Goal: Check status: Check status

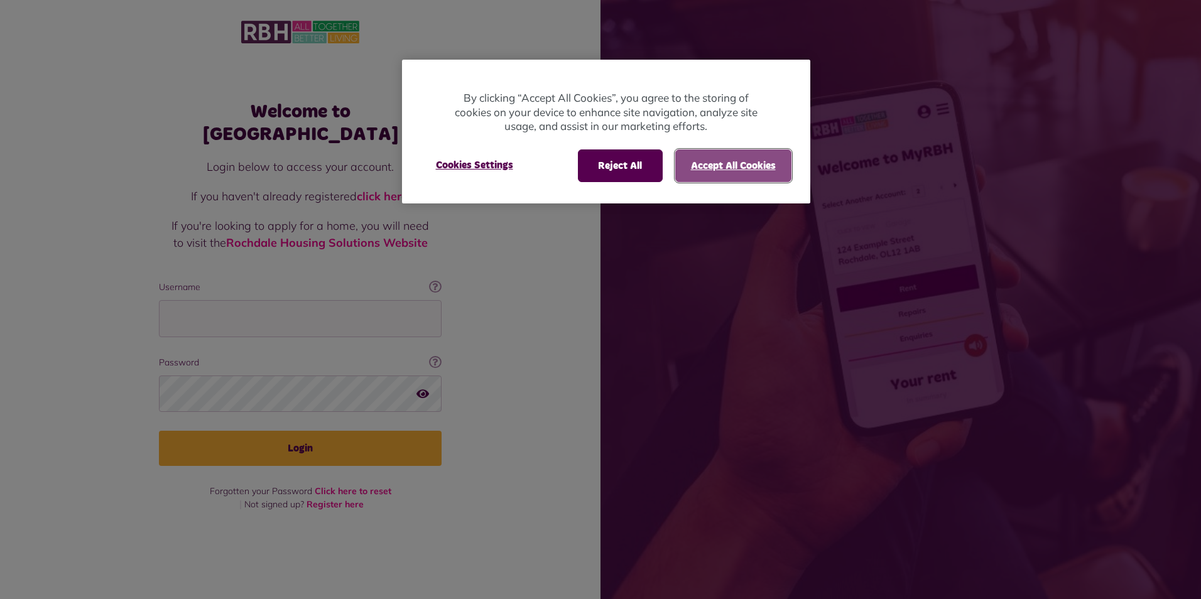
click at [703, 173] on button "Accept All Cookies" at bounding box center [733, 165] width 116 height 33
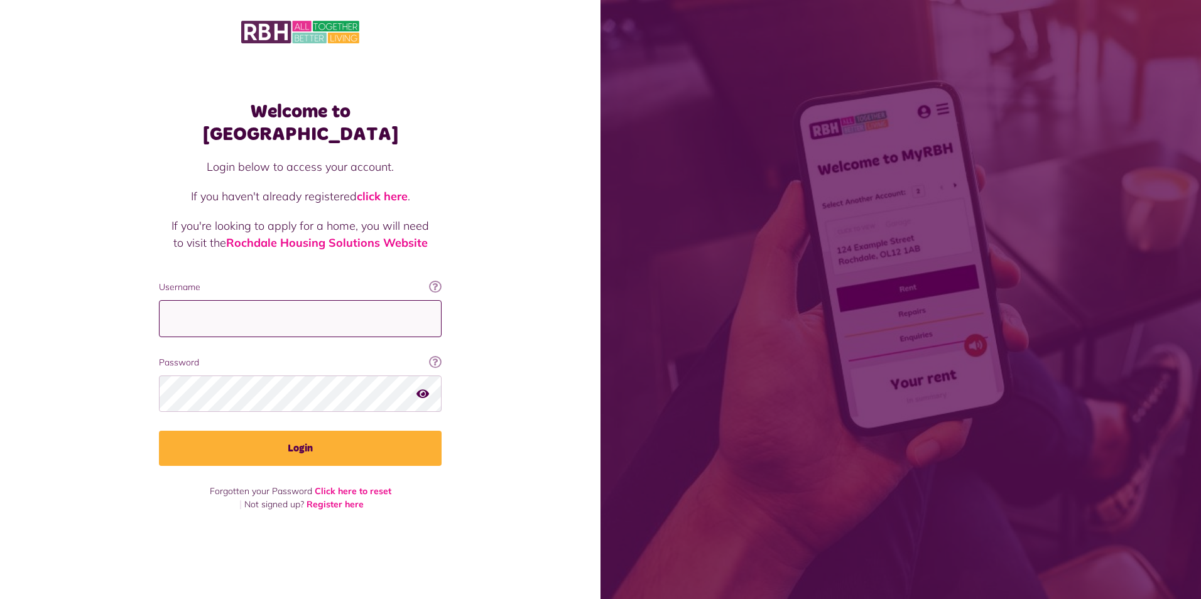
click at [241, 313] on input "Username" at bounding box center [300, 318] width 283 height 37
type input "**********"
click at [159, 431] on button "Login" at bounding box center [300, 448] width 283 height 35
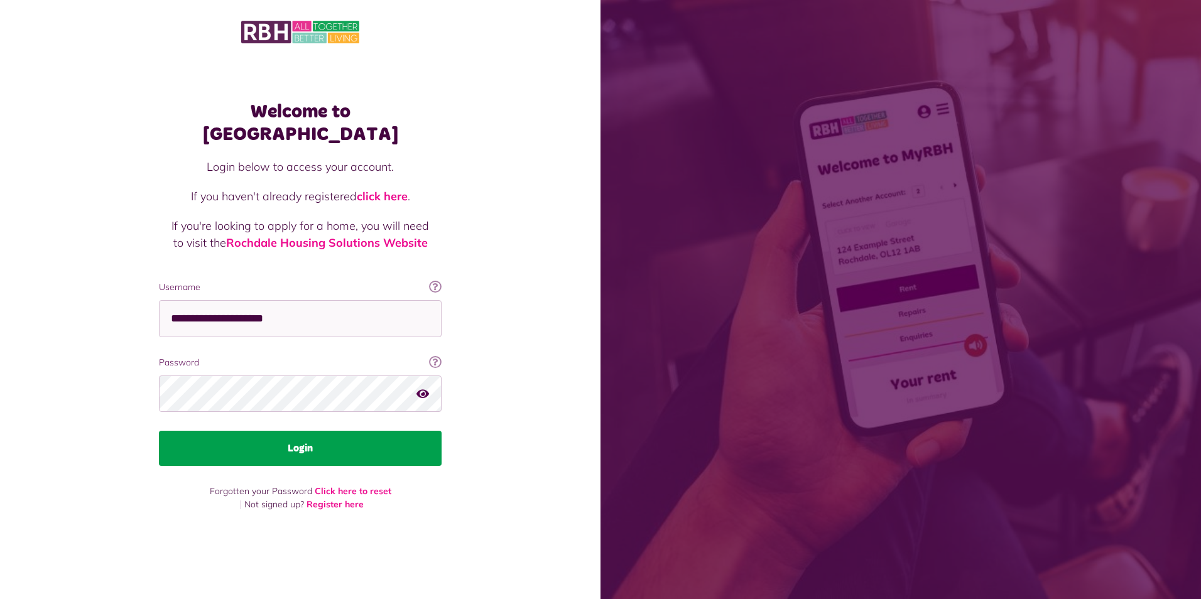
click at [271, 447] on button "Login" at bounding box center [300, 448] width 283 height 35
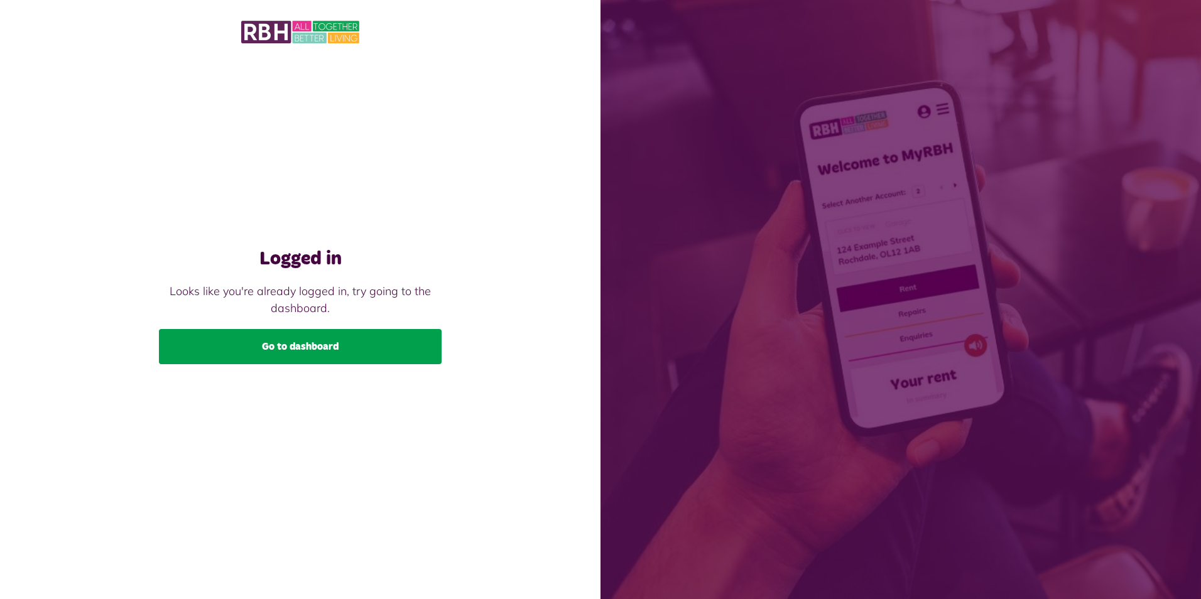
click at [281, 345] on link "Go to dashboard" at bounding box center [300, 346] width 283 height 35
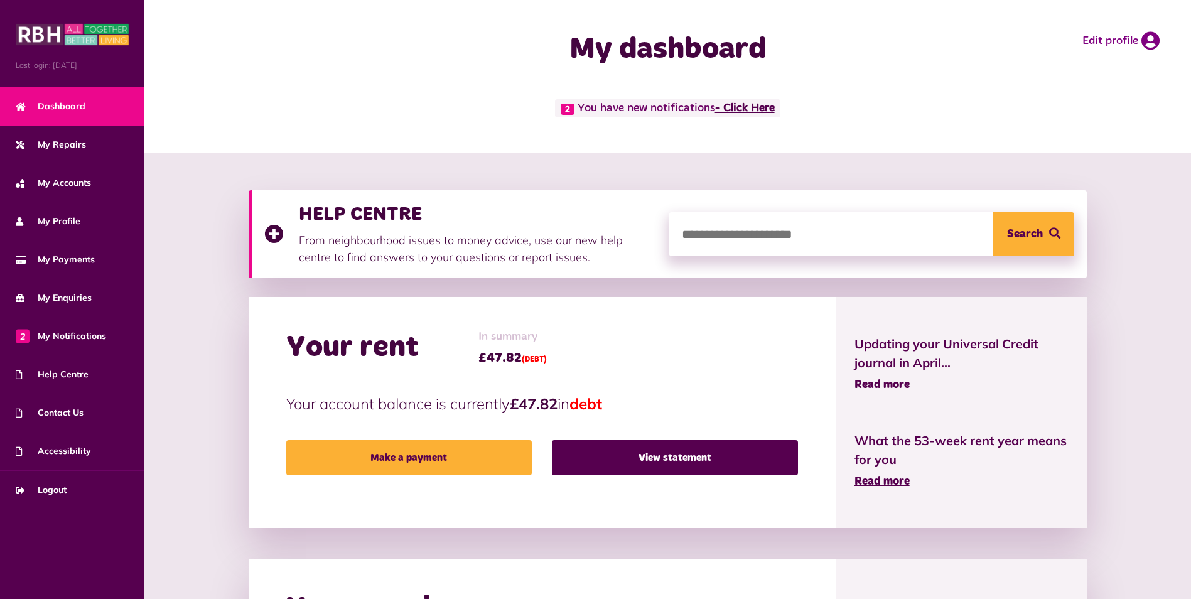
click at [759, 106] on link "- Click Here" at bounding box center [745, 108] width 60 height 11
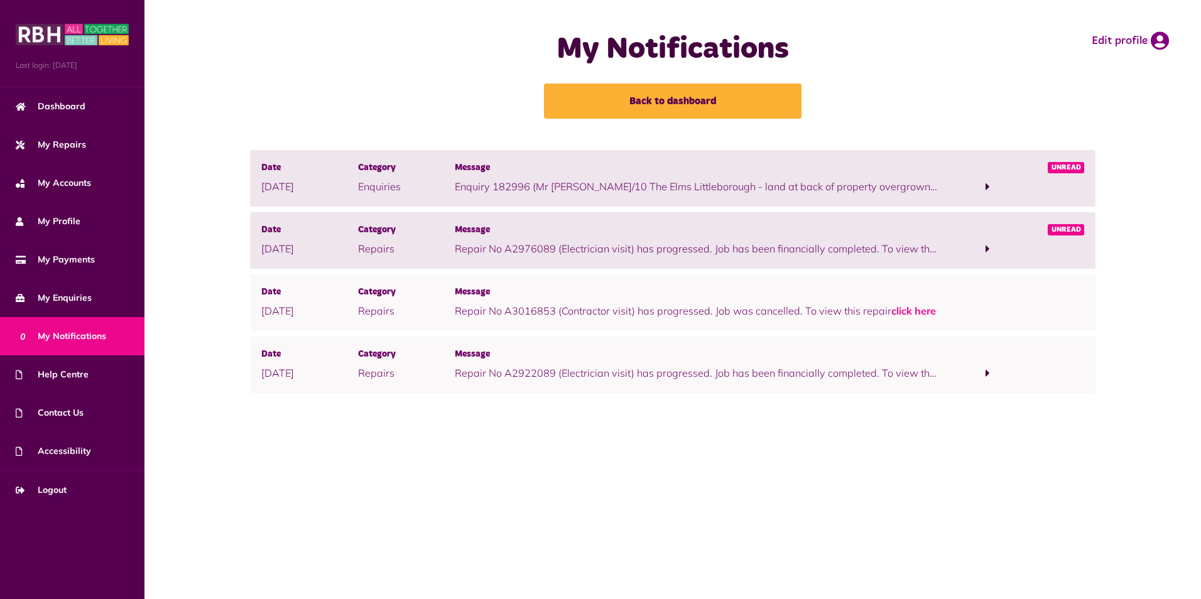
click at [946, 250] on span at bounding box center [987, 249] width 97 height 17
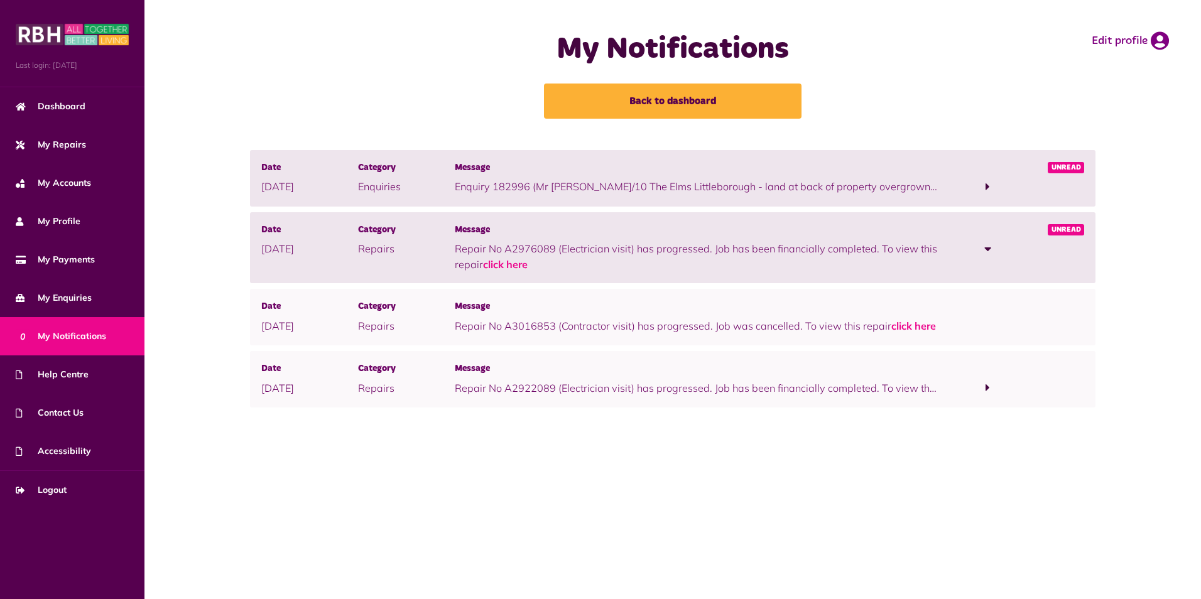
click at [986, 246] on span at bounding box center [987, 248] width 7 height 11
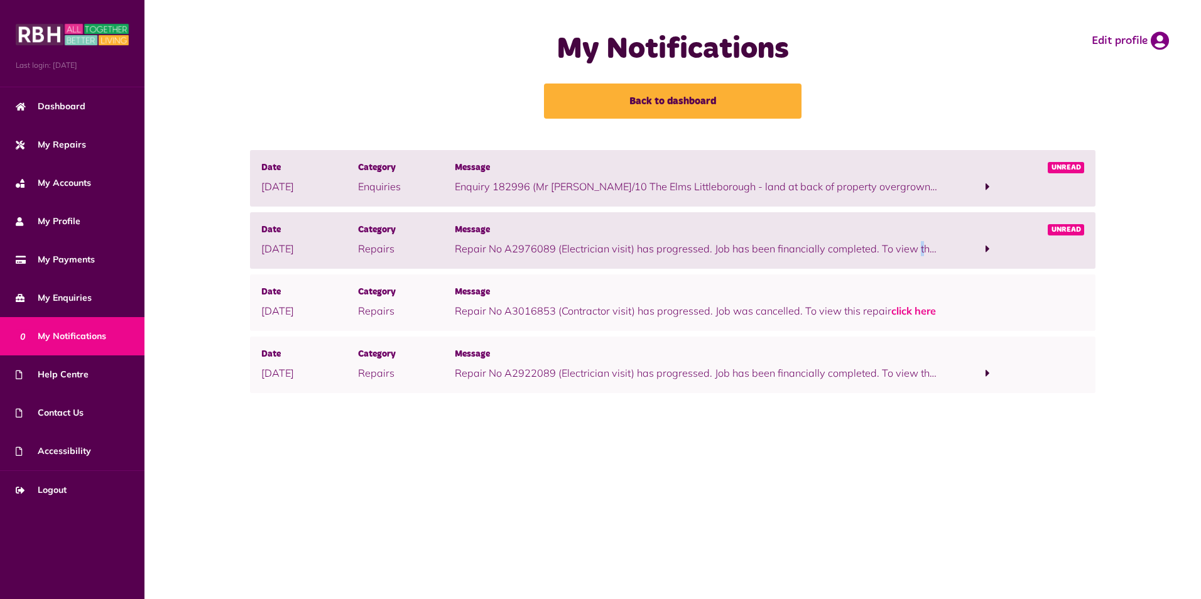
click at [769, 268] on div "Date 14/08/2025 Category Repairs Message Repair No A2976089 (Electrician visit)…" at bounding box center [673, 240] width 846 height 57
drag, startPoint x: 769, startPoint y: 266, endPoint x: 766, endPoint y: 259, distance: 8.2
click at [766, 259] on div "Date 14/08/2025 Category Repairs Message Repair No A2976089 (Electrician visit)…" at bounding box center [673, 240] width 846 height 57
click at [721, 254] on p "Repair No A2976089 (Electrician visit) has progressed. Job has been financially…" at bounding box center [697, 248] width 484 height 15
click at [566, 178] on div "Message Enquiry 182996 (Mr Alan Taylor/10 The Elms Littleborough - land at back…" at bounding box center [697, 178] width 484 height 34
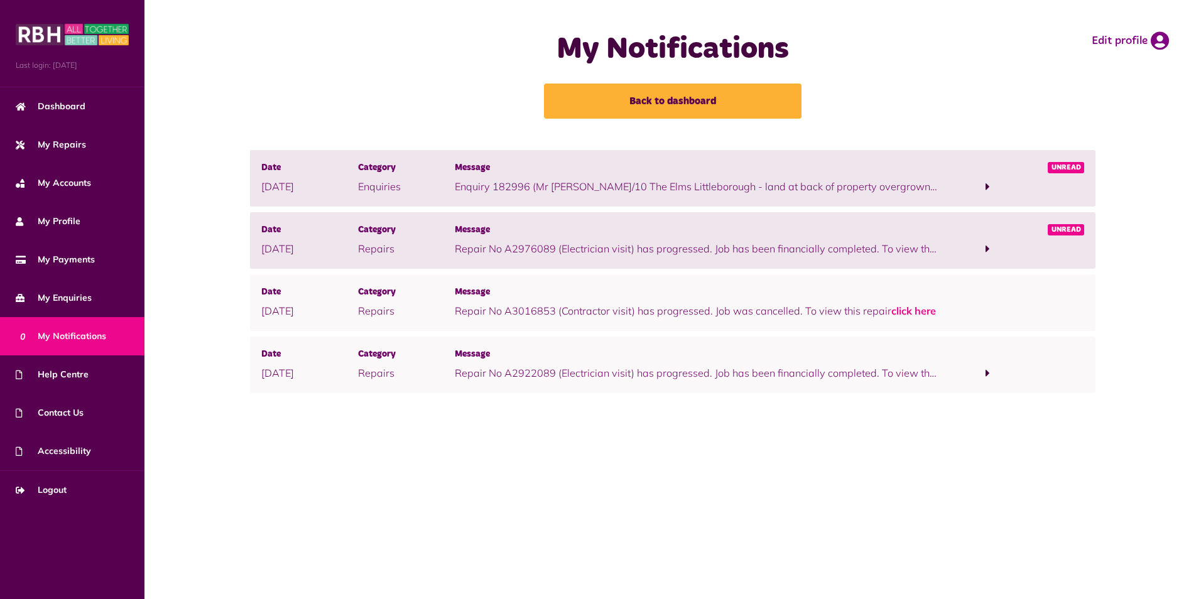
click at [1066, 170] on span "Unread" at bounding box center [1066, 167] width 37 height 11
click at [987, 183] on span at bounding box center [987, 186] width 4 height 11
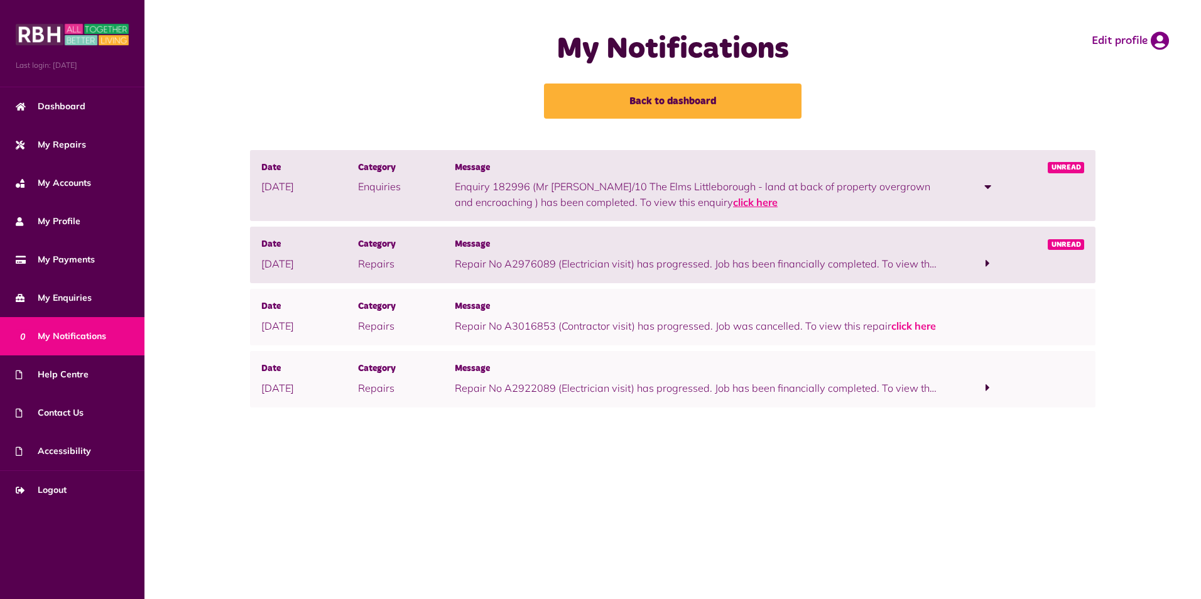
click at [733, 204] on link "click here" at bounding box center [755, 202] width 45 height 13
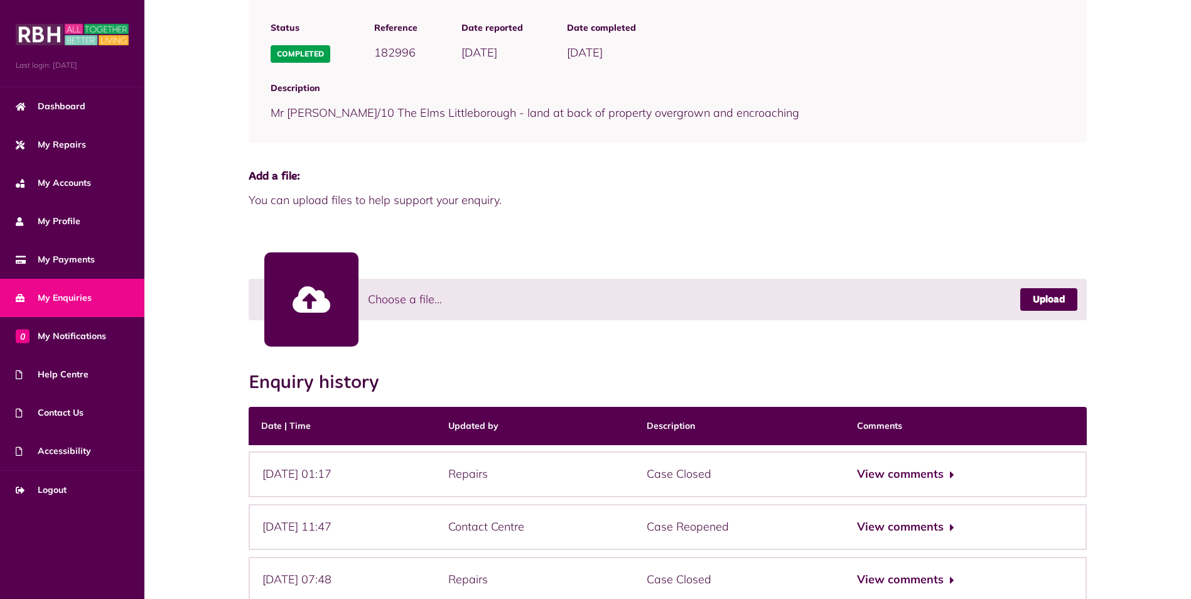
scroll to position [188, 0]
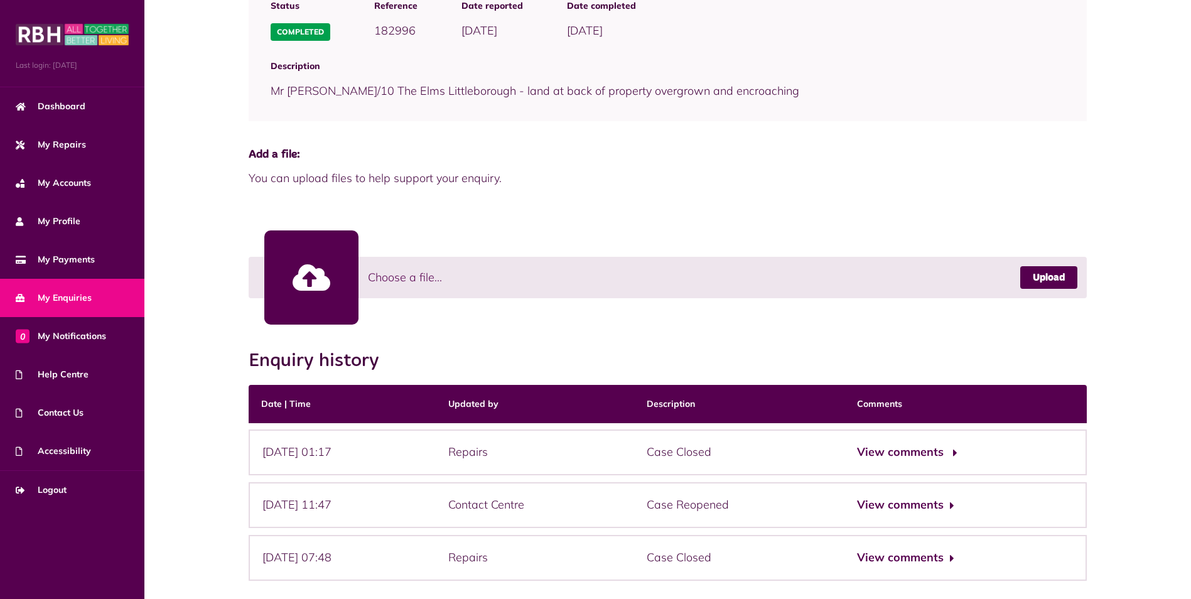
click at [932, 446] on button "View comments" at bounding box center [905, 452] width 97 height 18
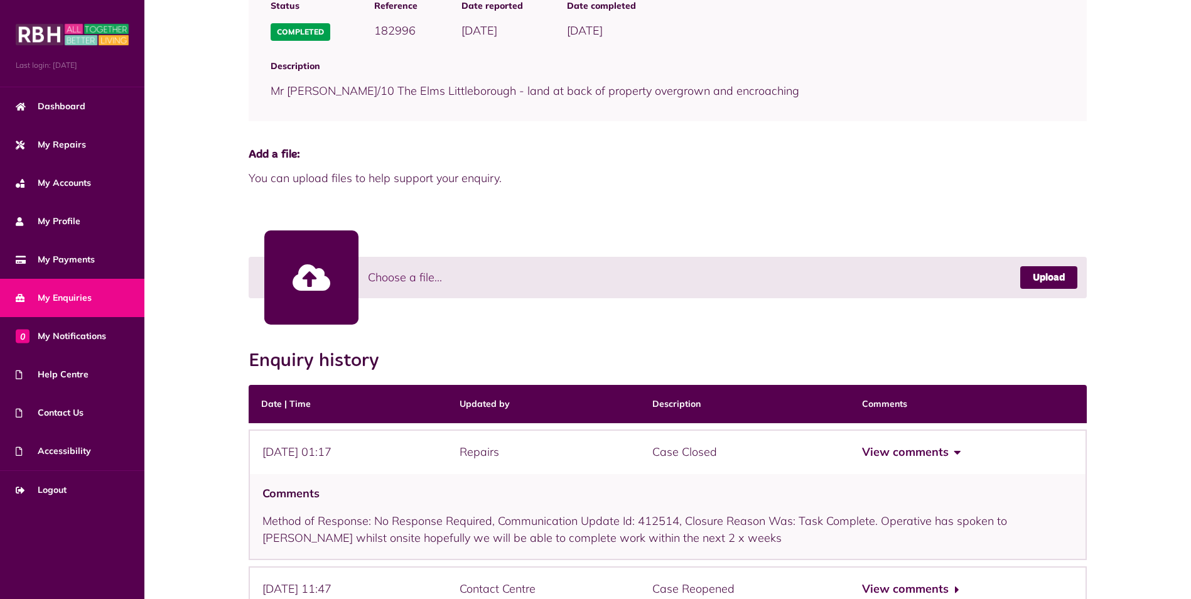
drag, startPoint x: 779, startPoint y: 461, endPoint x: 808, endPoint y: 450, distance: 31.0
click at [807, 450] on div "Case Closed" at bounding box center [745, 453] width 210 height 46
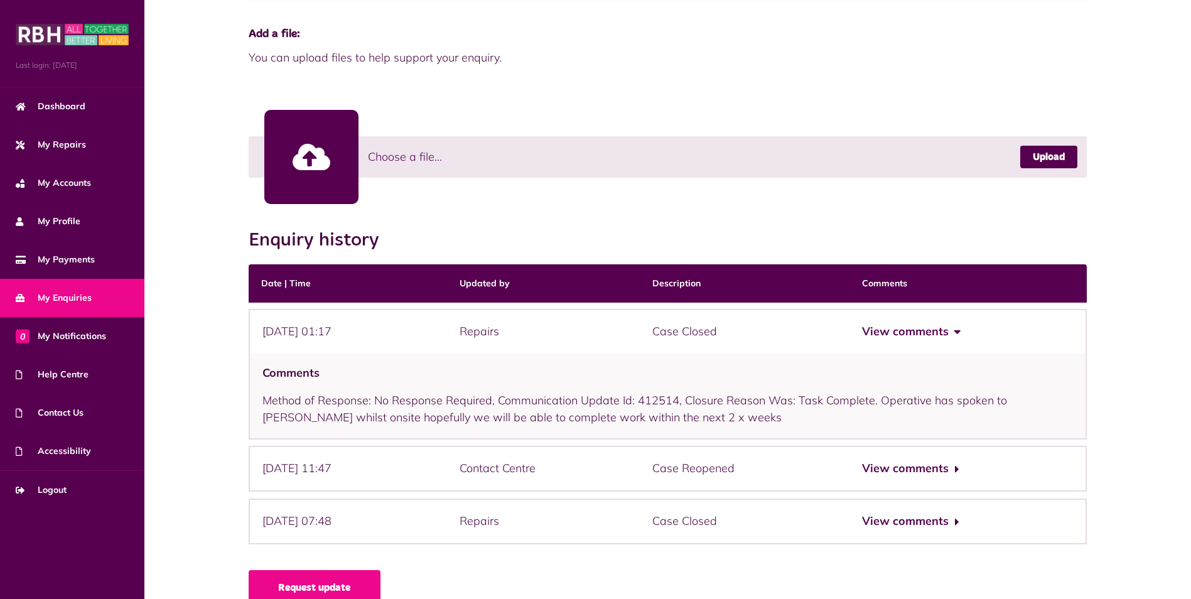
scroll to position [314, 0]
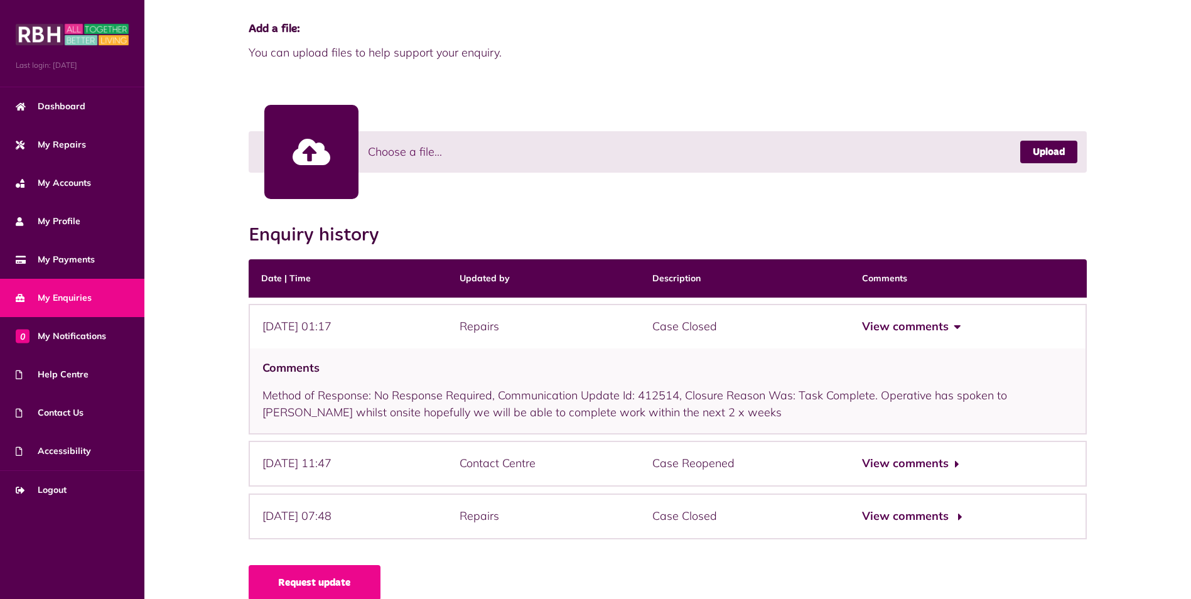
click at [946, 521] on button "View comments" at bounding box center [910, 516] width 97 height 18
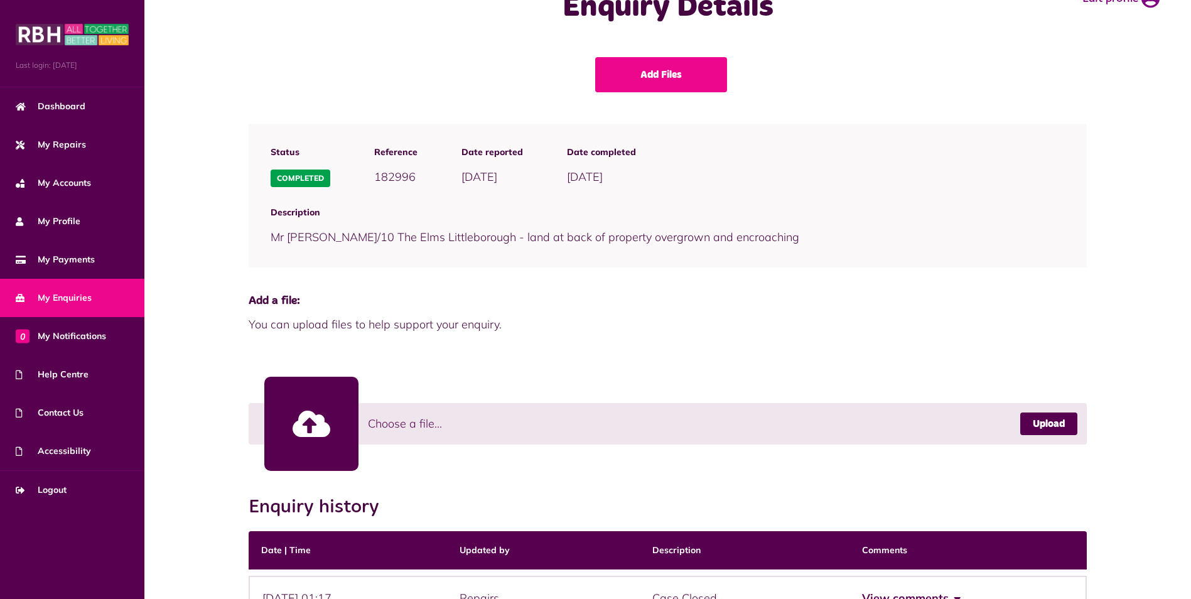
scroll to position [0, 0]
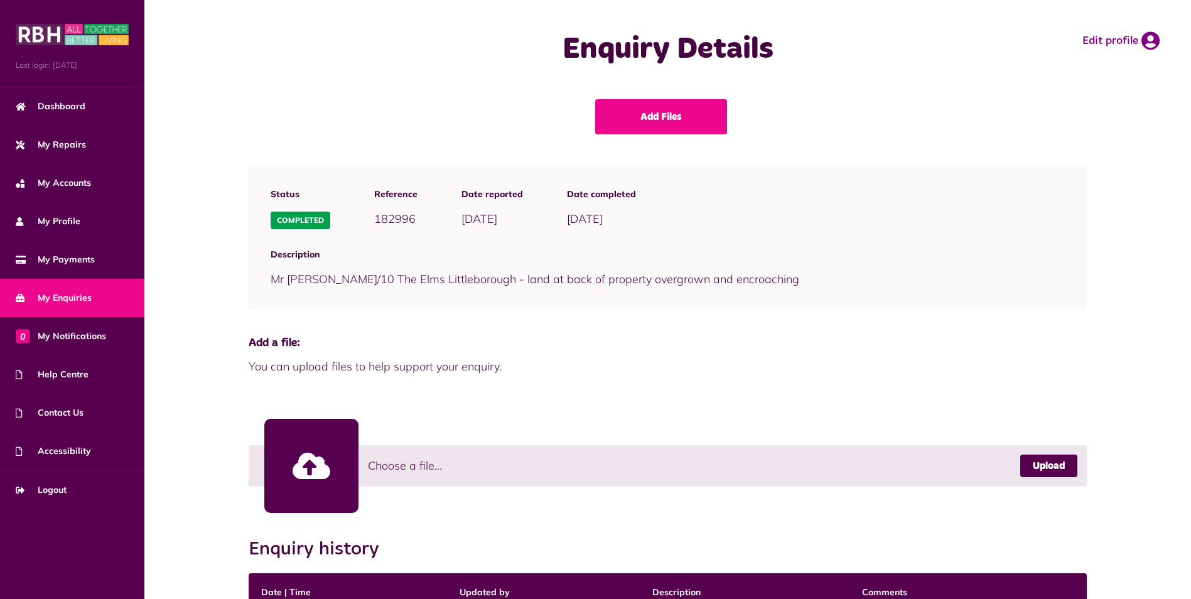
click at [79, 295] on span "My Enquiries" at bounding box center [54, 297] width 76 height 13
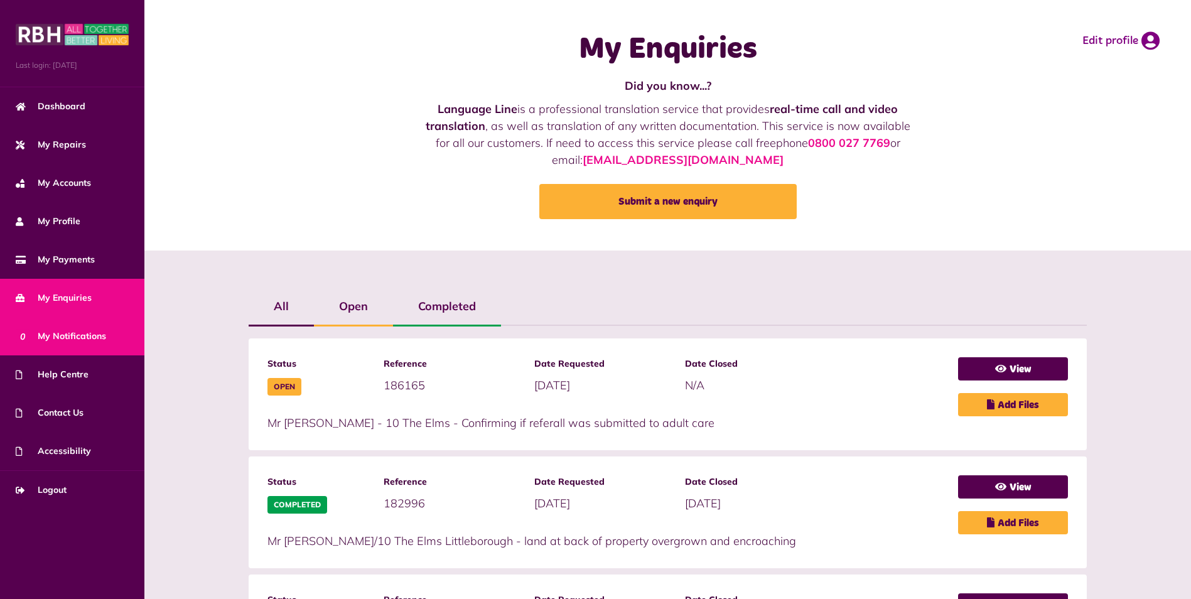
click at [80, 335] on span "0 My Notifications" at bounding box center [61, 336] width 90 height 13
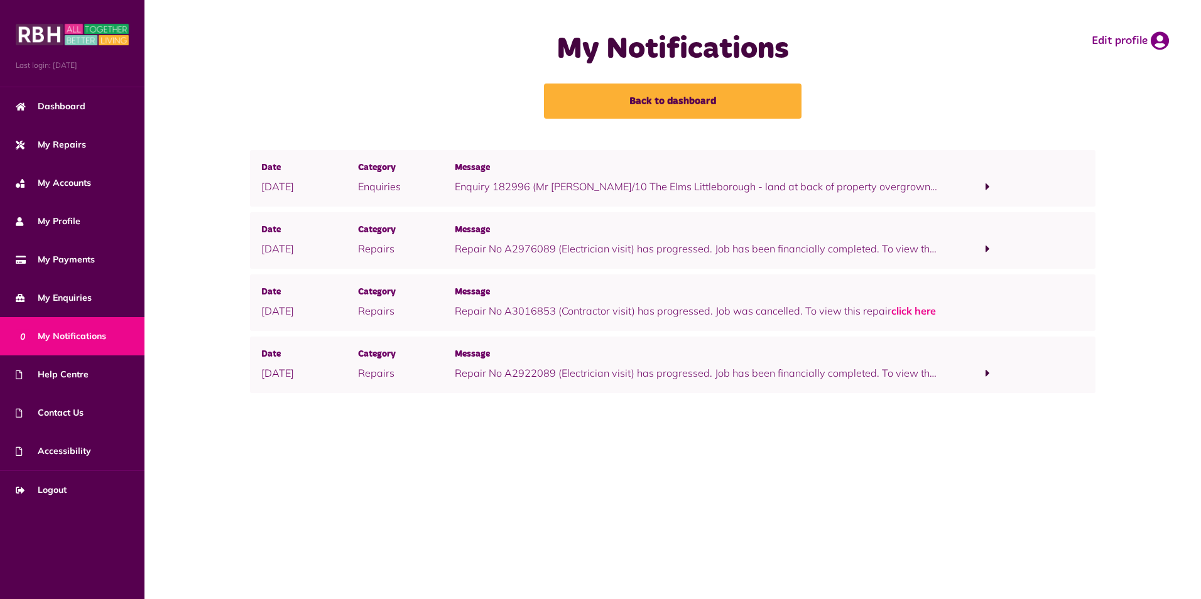
click at [987, 188] on span at bounding box center [987, 186] width 4 height 11
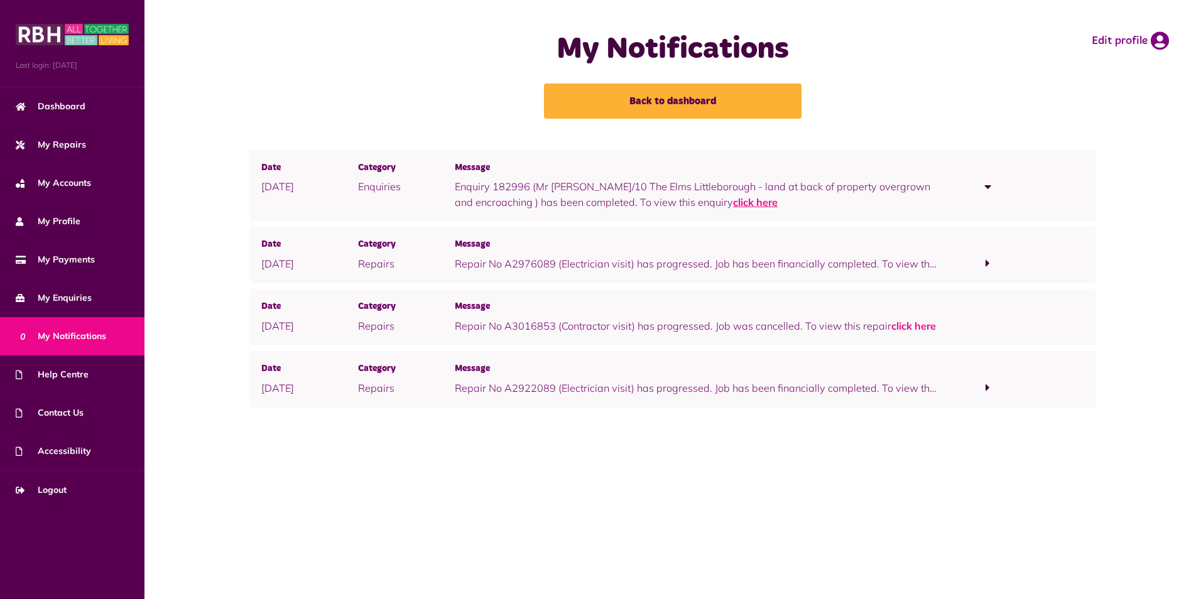
click at [742, 202] on link "click here" at bounding box center [755, 202] width 45 height 13
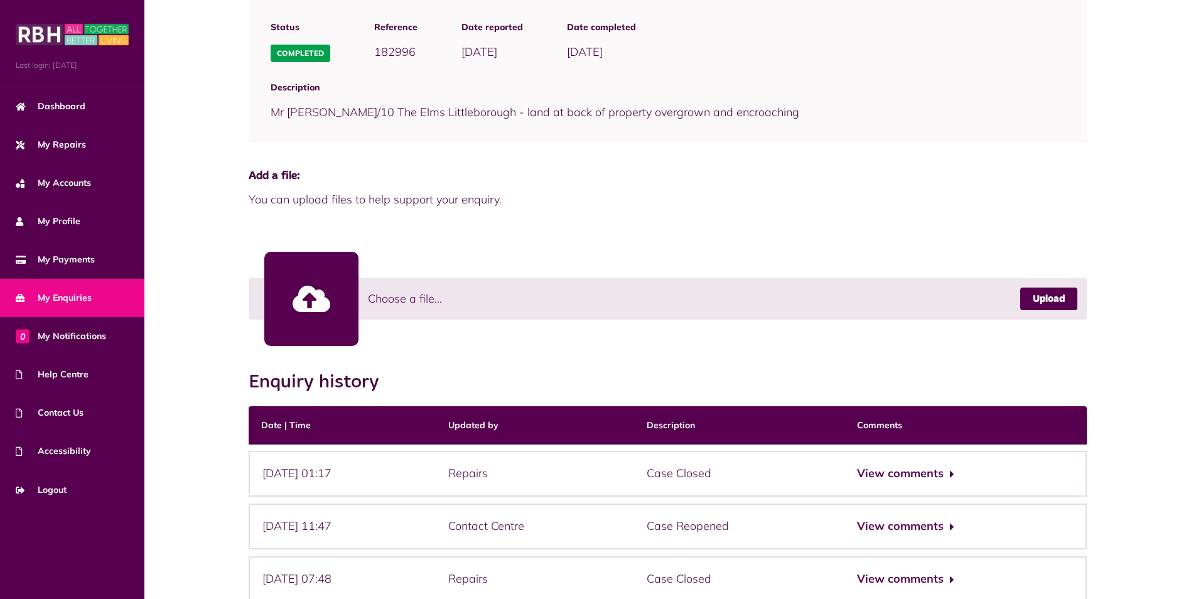
scroll to position [250, 0]
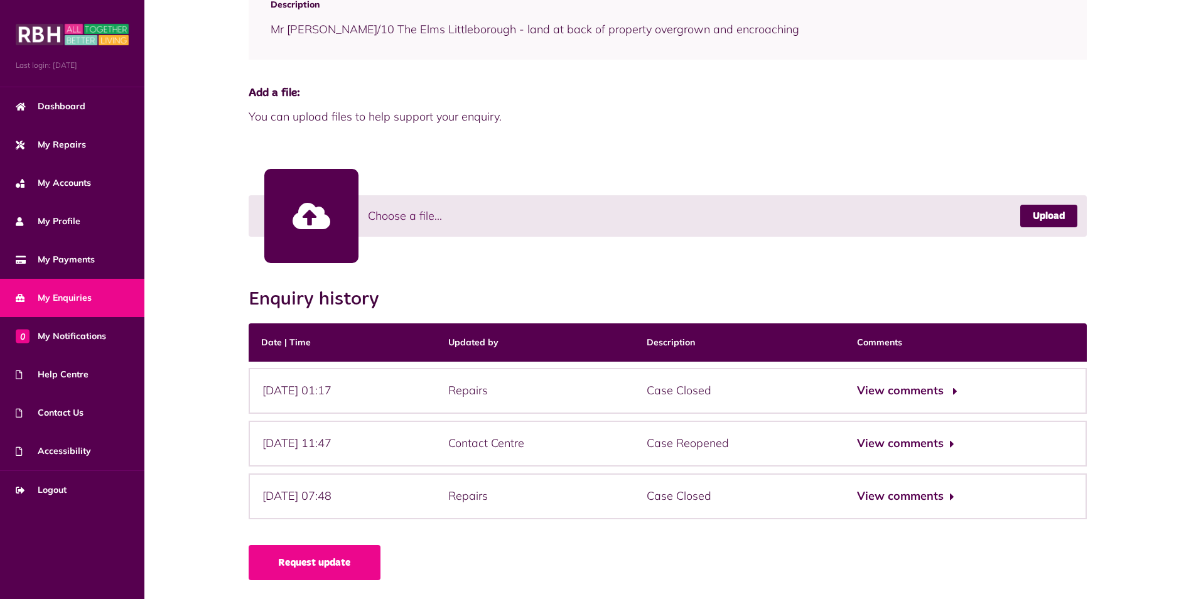
click at [955, 391] on button "View comments" at bounding box center [905, 391] width 97 height 18
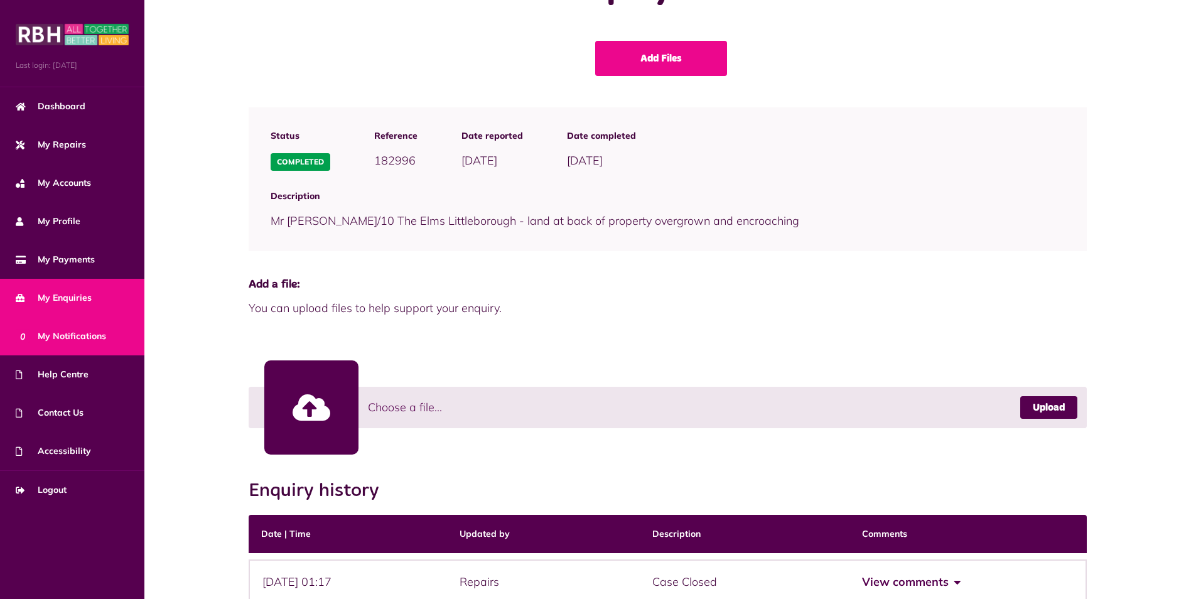
scroll to position [0, 0]
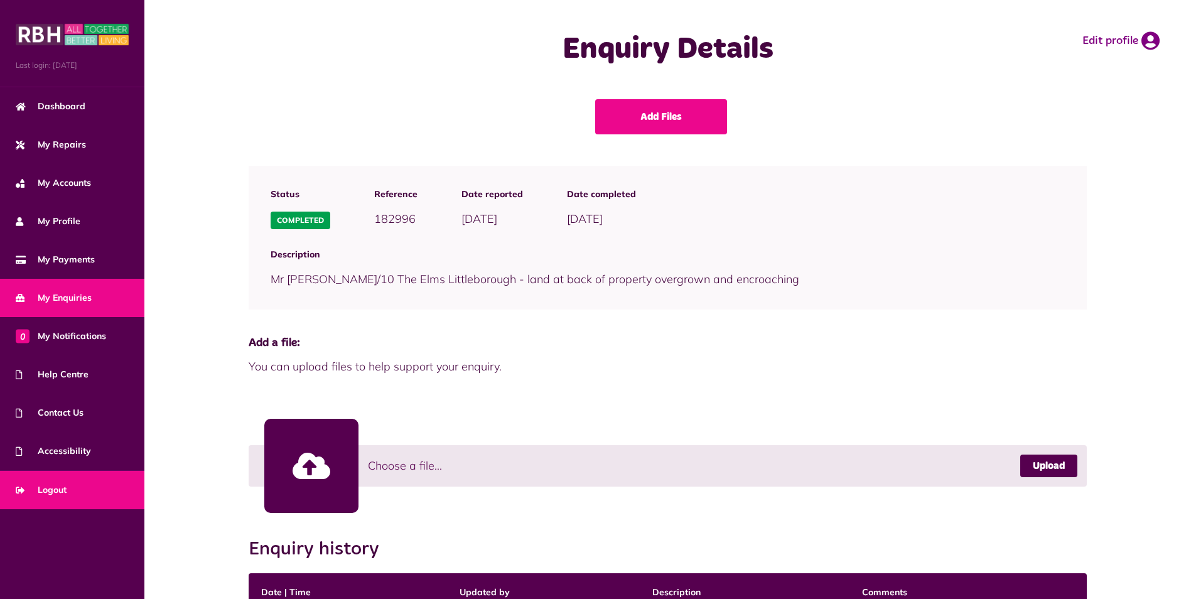
click at [59, 486] on span "Logout" at bounding box center [41, 490] width 51 height 13
